Goal: Information Seeking & Learning: Learn about a topic

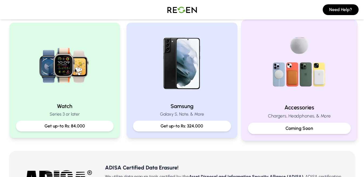
scroll to position [215, 0]
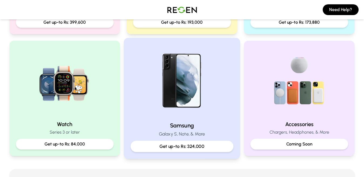
click at [175, 96] on img at bounding box center [182, 81] width 73 height 73
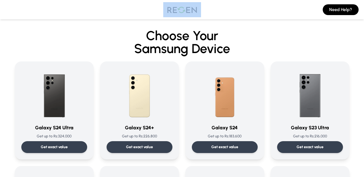
drag, startPoint x: 208, startPoint y: 8, endPoint x: 178, endPoint y: 8, distance: 30.2
click at [178, 8] on div "Need Help?" at bounding box center [182, 9] width 364 height 19
copy img
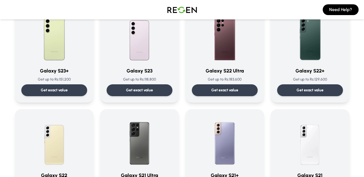
scroll to position [162, 0]
